Goal: Information Seeking & Learning: Compare options

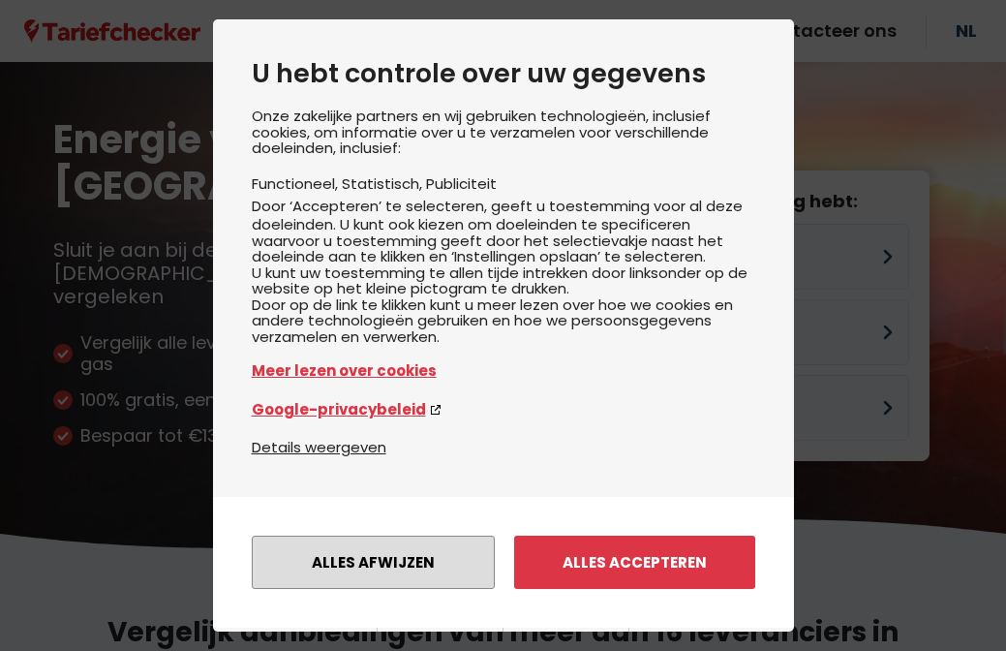
click at [379, 536] on button "Alles afwijzen" at bounding box center [373, 562] width 243 height 53
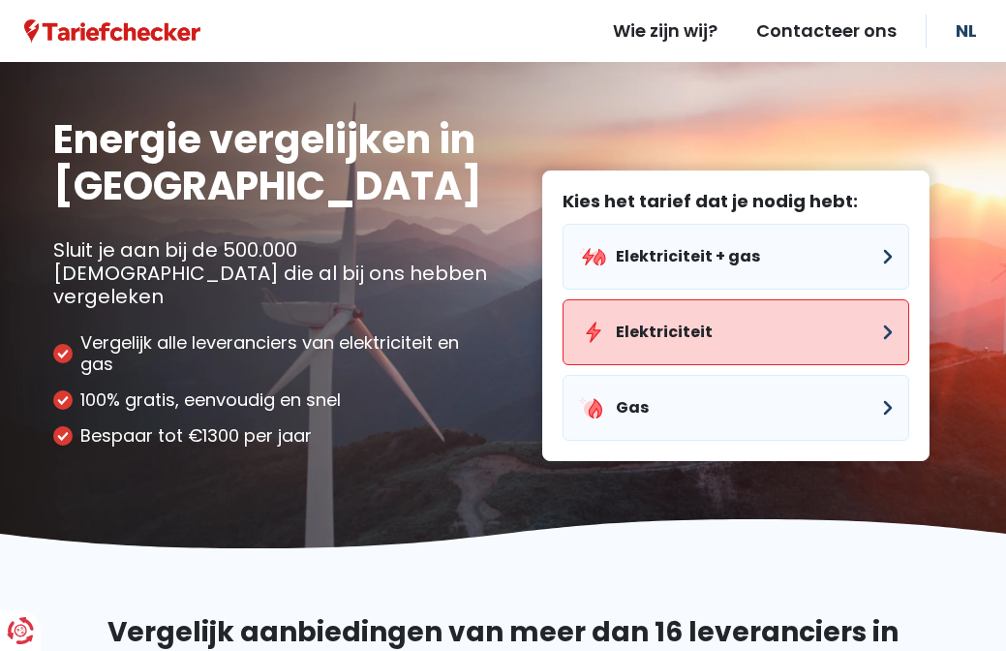
click at [629, 309] on button "Elektriciteit" at bounding box center [736, 332] width 347 height 66
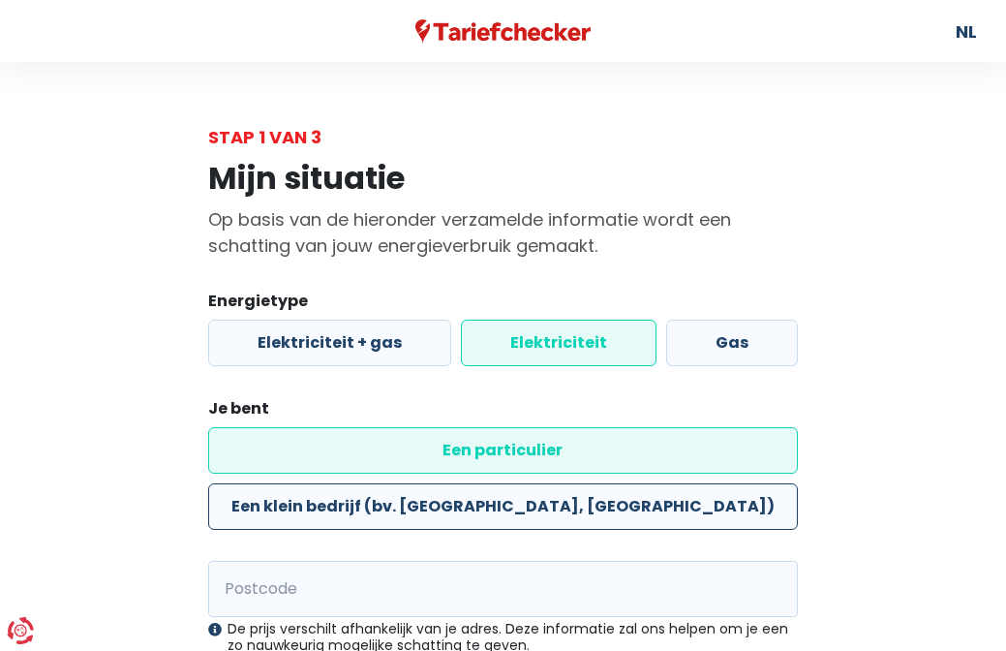
click at [541, 483] on label "Een klein bedrijf (bv. [GEOGRAPHIC_DATA], [GEOGRAPHIC_DATA])" at bounding box center [503, 506] width 591 height 46
click at [541, 483] on input "Een klein bedrijf (bv. [GEOGRAPHIC_DATA], [GEOGRAPHIC_DATA])" at bounding box center [503, 506] width 591 height 46
radio input "true"
radio input "false"
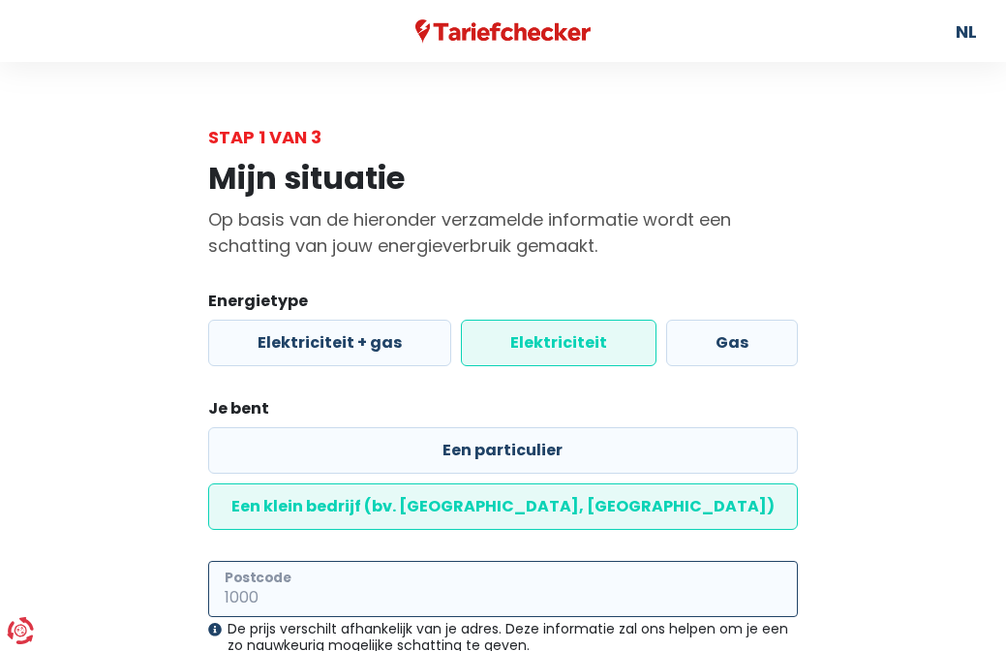
click at [462, 561] on input "Postcode" at bounding box center [503, 589] width 591 height 56
type input "2640"
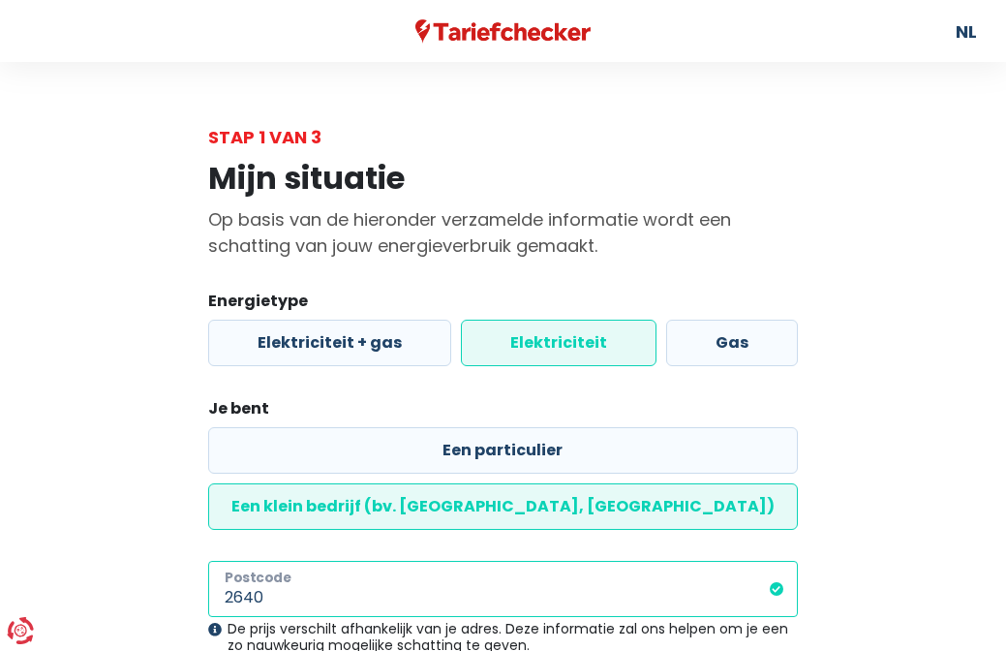
select select
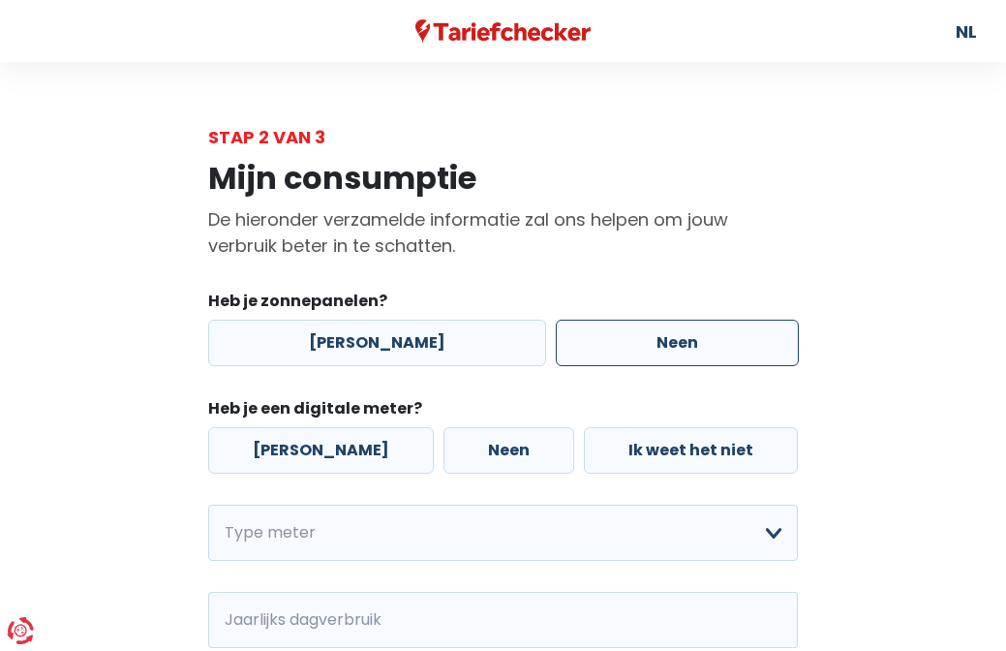
click at [628, 343] on label "Neen" at bounding box center [677, 343] width 243 height 46
click at [628, 343] on input "Neen" at bounding box center [677, 343] width 243 height 46
radio input "true"
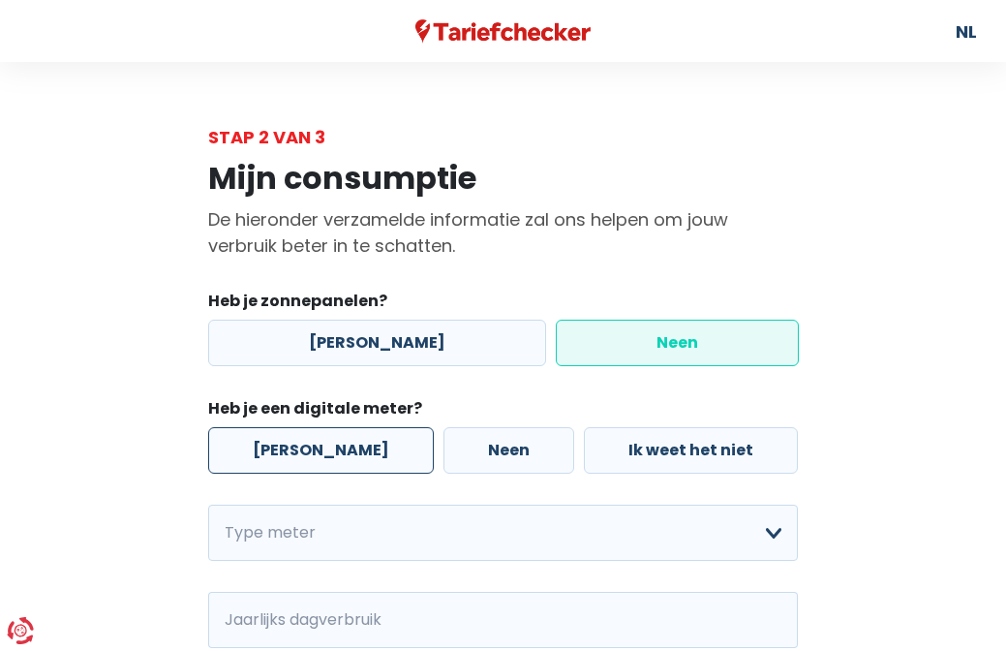
click at [293, 451] on label "[PERSON_NAME]" at bounding box center [321, 450] width 226 height 46
click at [293, 451] on input "[PERSON_NAME]" at bounding box center [321, 450] width 226 height 46
radio input "true"
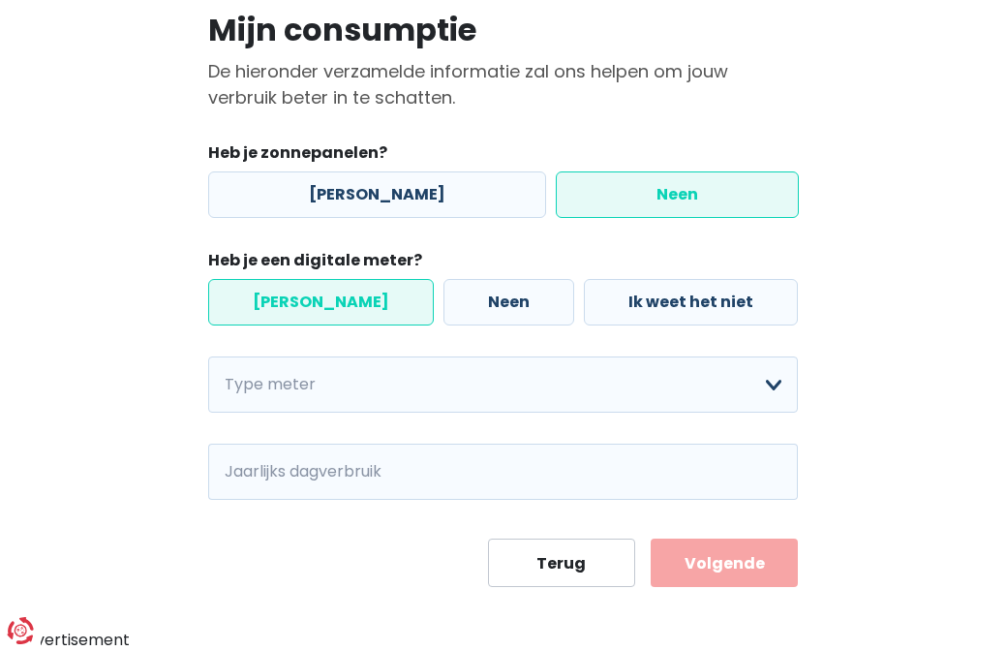
scroll to position [147, 0]
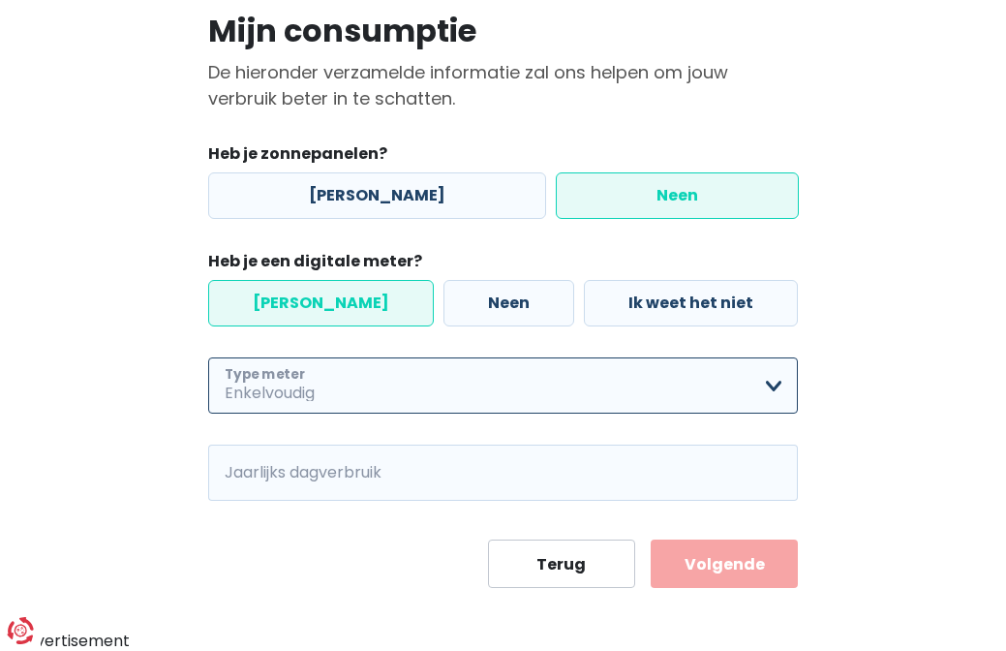
select select "day_single_rate"
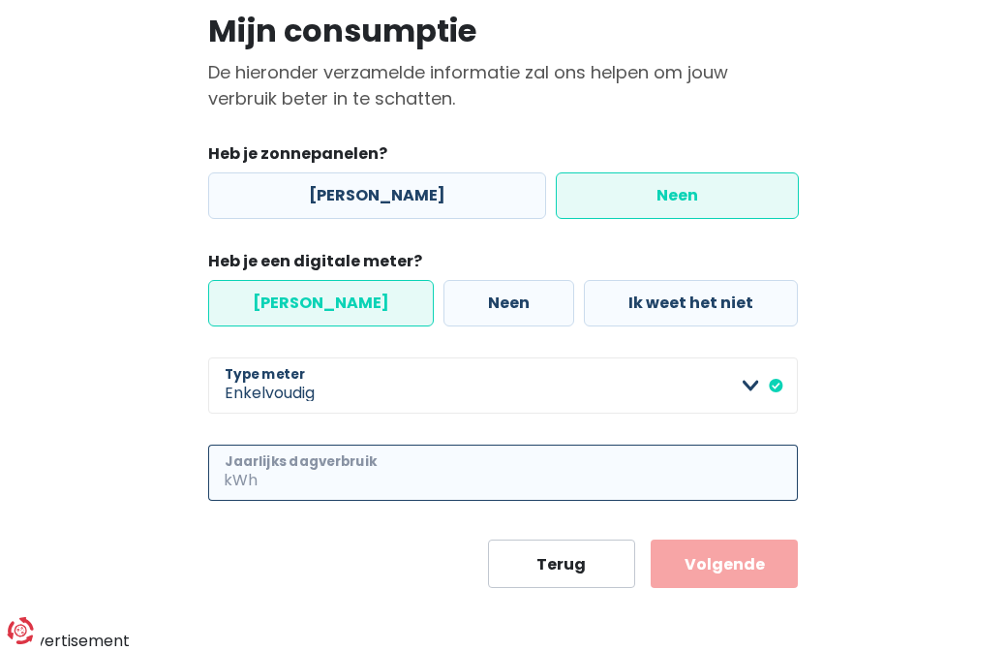
click at [546, 466] on input "Jaarlijks dagverbruik" at bounding box center [530, 473] width 538 height 56
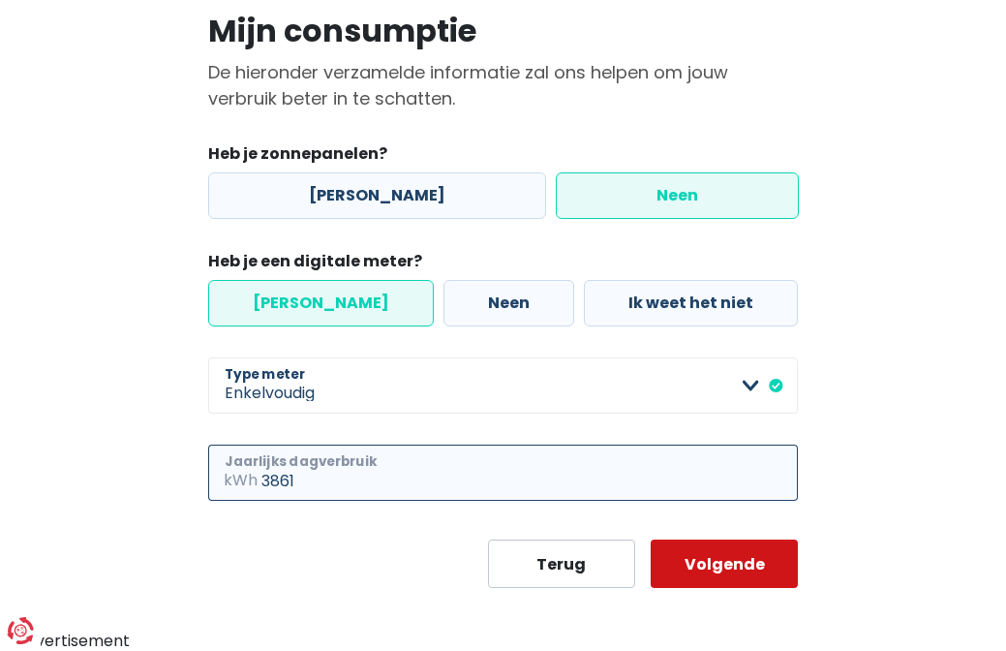
type input "3861"
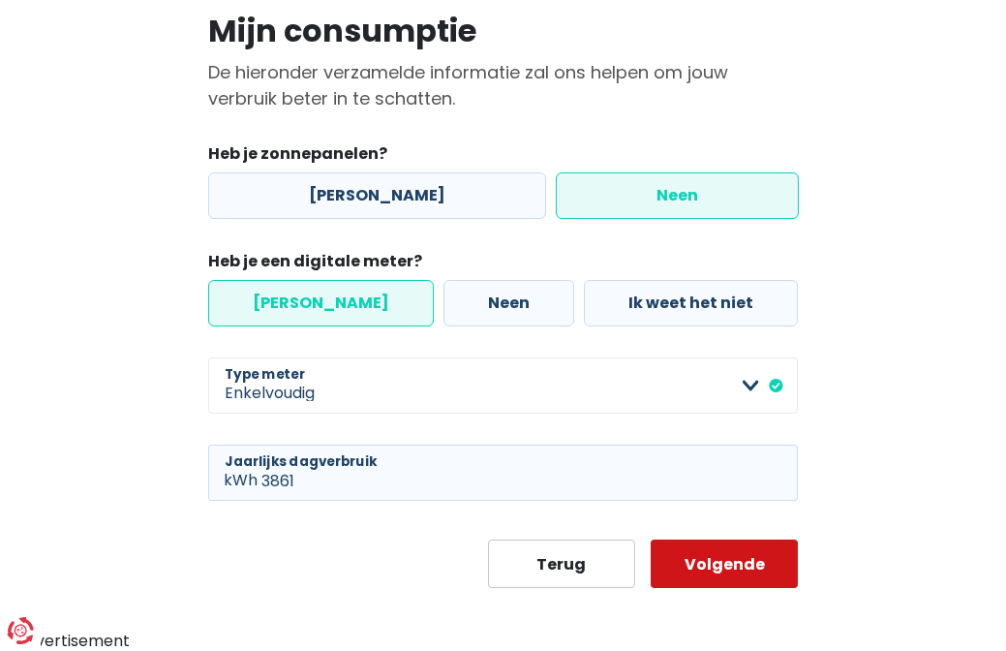
click at [737, 567] on button "Volgende" at bounding box center [724, 563] width 147 height 48
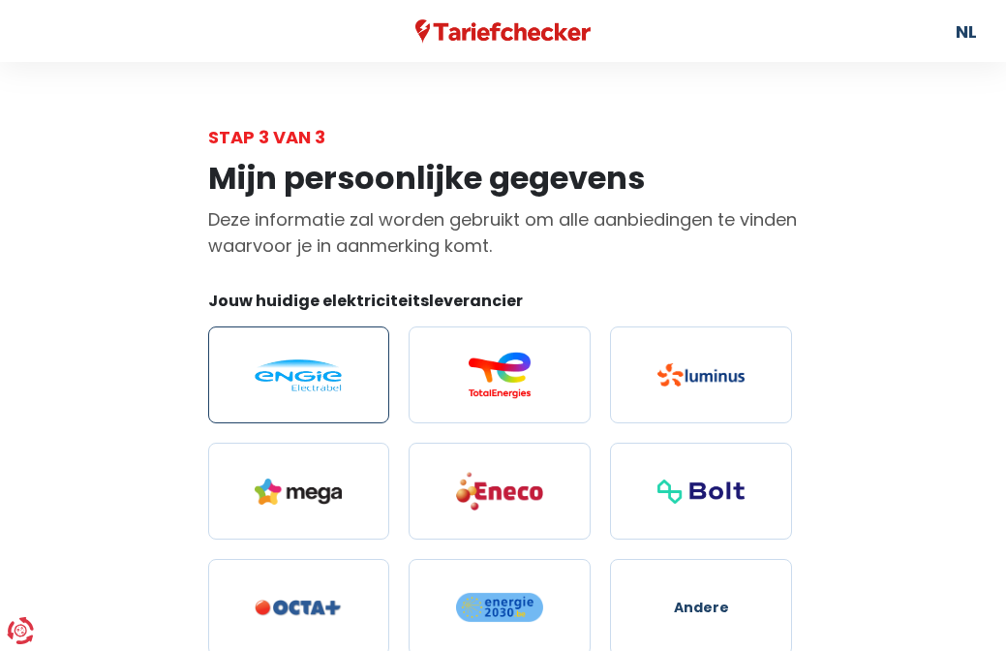
click at [321, 389] on img at bounding box center [298, 375] width 87 height 32
click at [321, 389] on input "radio" at bounding box center [299, 374] width 182 height 97
radio input "true"
